Goal: Task Accomplishment & Management: Complete application form

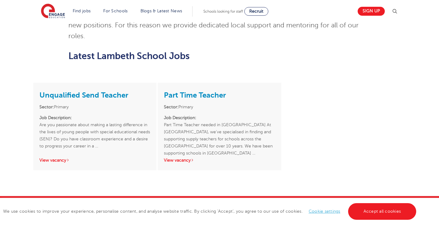
scroll to position [628, 0]
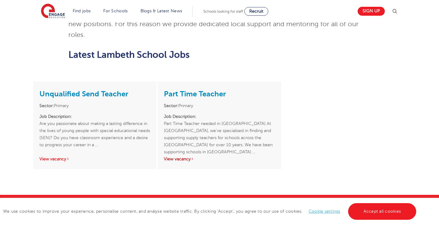
click at [186, 157] on link "View vacancy" at bounding box center [179, 159] width 30 height 5
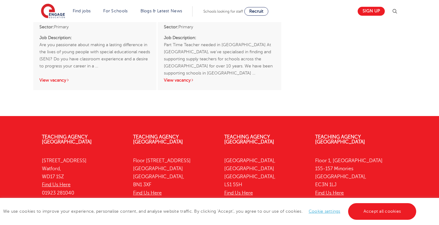
scroll to position [706, 0]
